Goal: Transaction & Acquisition: Purchase product/service

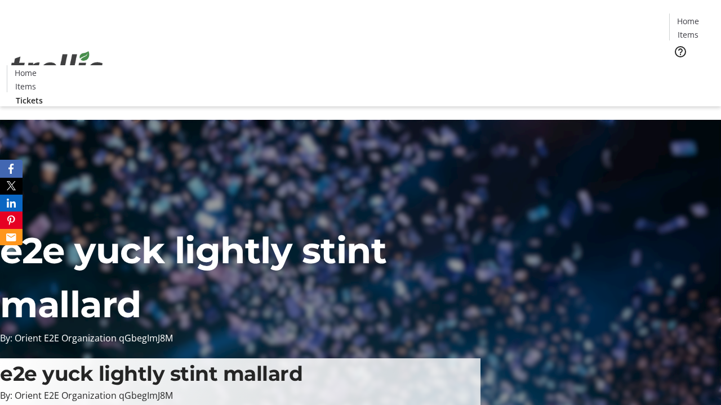
click at [678, 65] on span "Tickets" at bounding box center [691, 71] width 27 height 12
